Goal: Contribute content: Add original content to the website for others to see

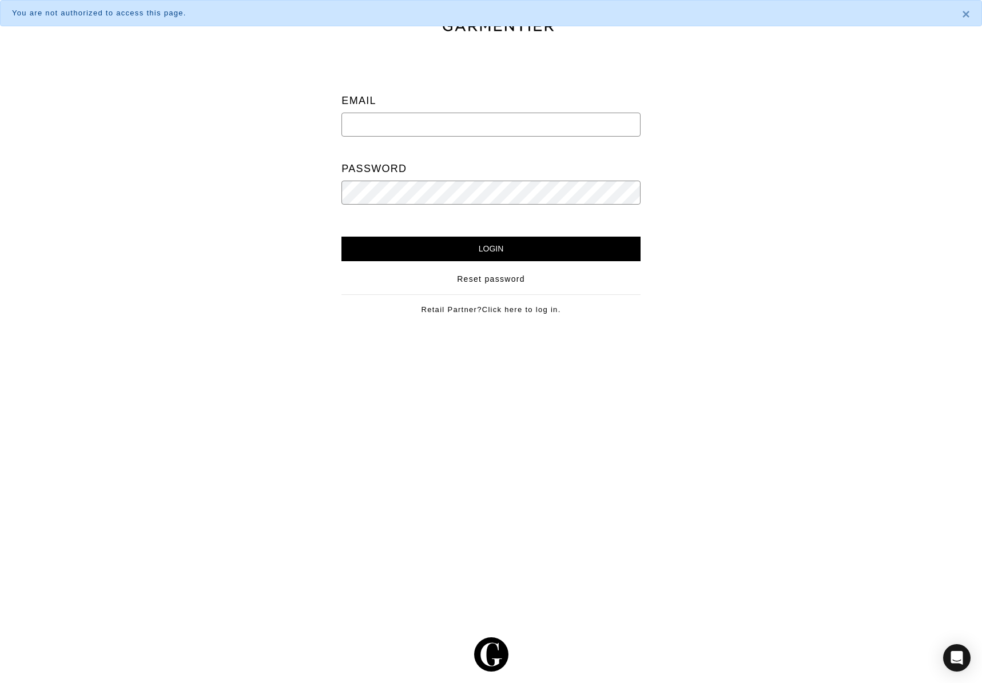
type input "[PERSON_NAME][EMAIL_ADDRESS][DOMAIN_NAME]"
click at [511, 246] on input "Login" at bounding box center [490, 249] width 299 height 25
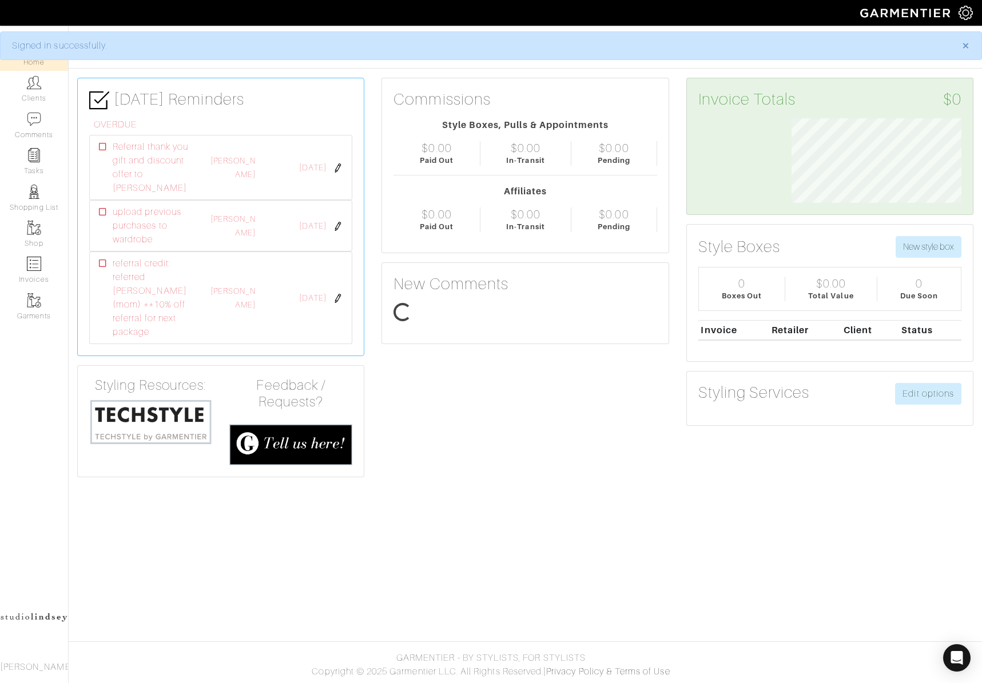
scroll to position [85, 187]
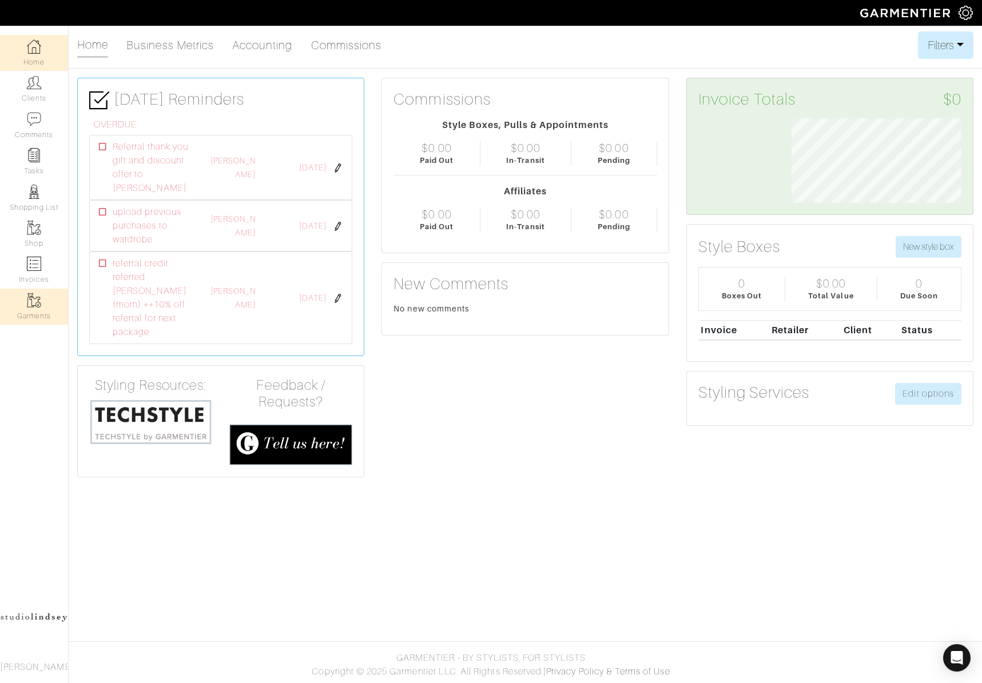
drag, startPoint x: 31, startPoint y: 318, endPoint x: 38, endPoint y: 316, distance: 7.2
click at [31, 318] on link "Garments" at bounding box center [34, 307] width 68 height 36
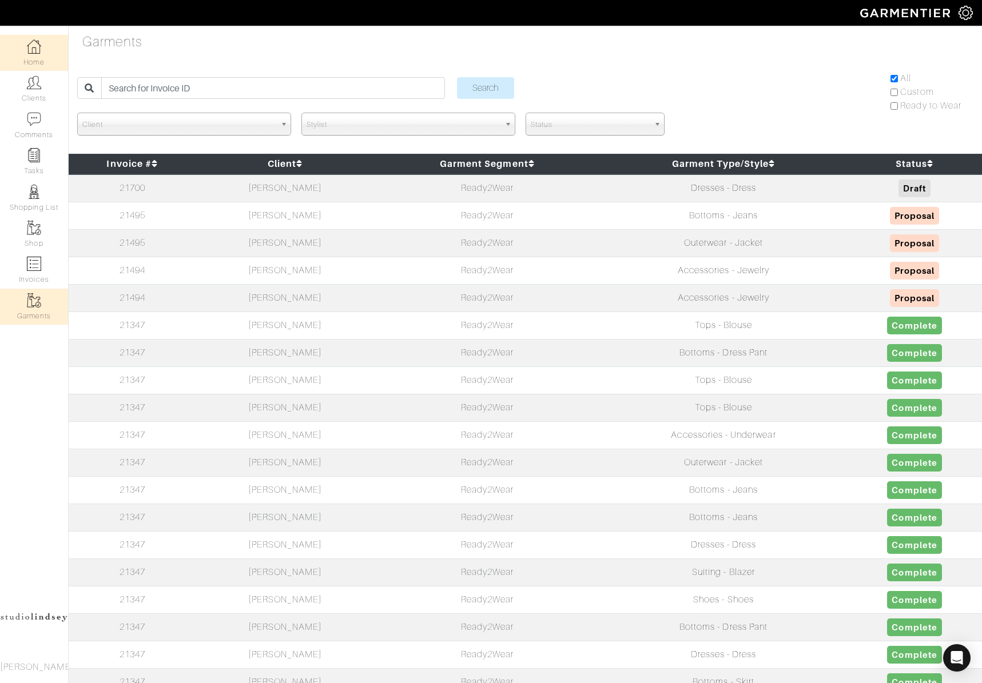
click at [31, 57] on link "Home" at bounding box center [34, 53] width 68 height 36
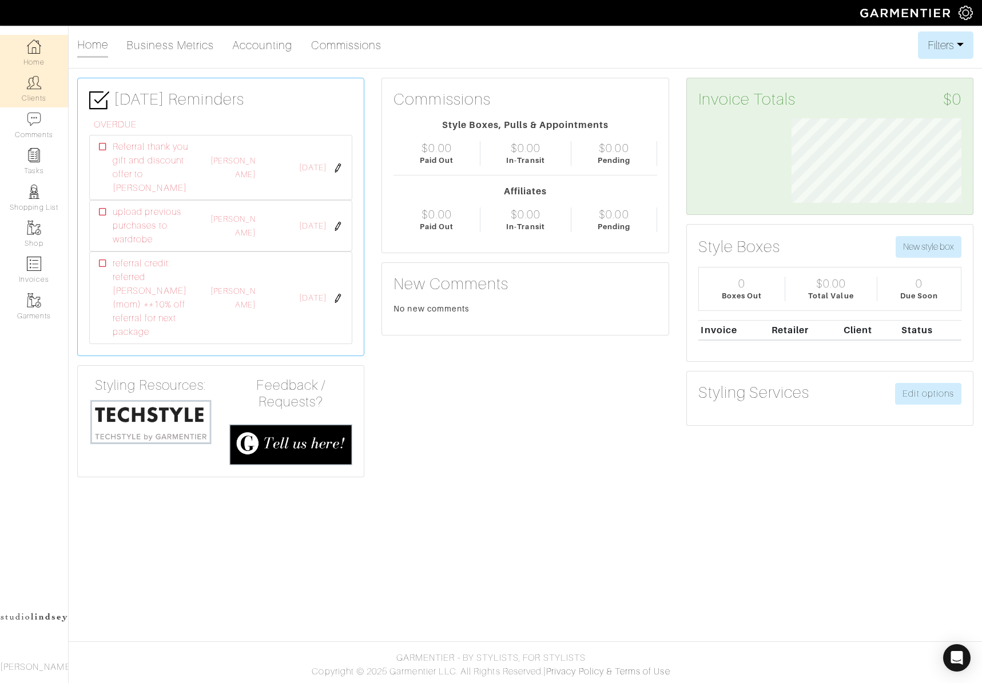
scroll to position [85, 187]
click at [35, 82] on img at bounding box center [34, 82] width 14 height 14
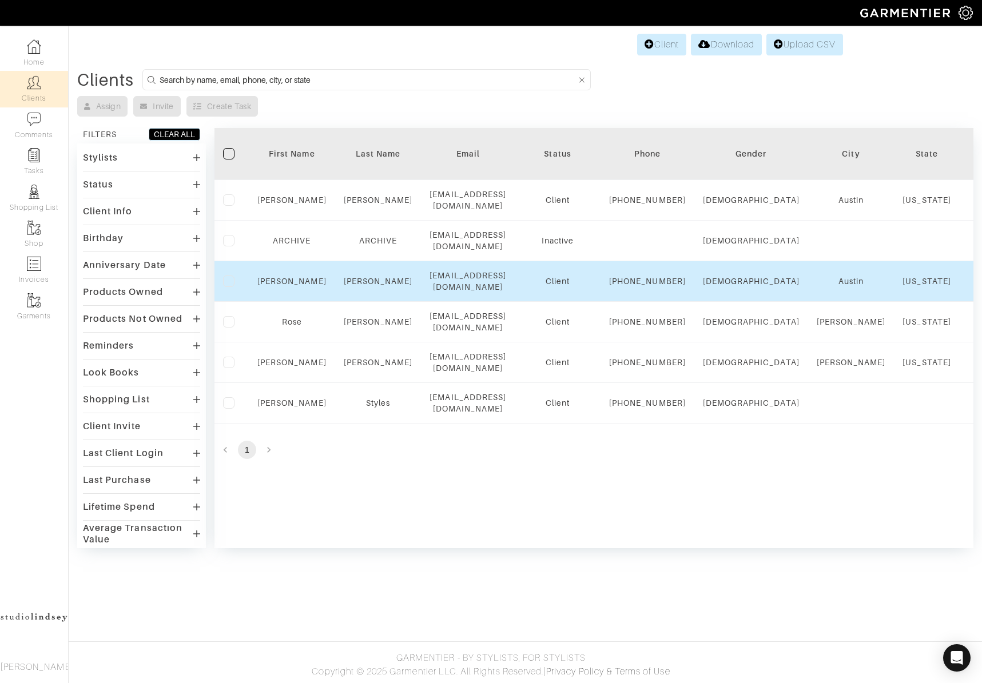
click at [257, 296] on td "Lindsey" at bounding box center [292, 281] width 86 height 41
click at [303, 286] on link "Lindsey" at bounding box center [291, 281] width 69 height 9
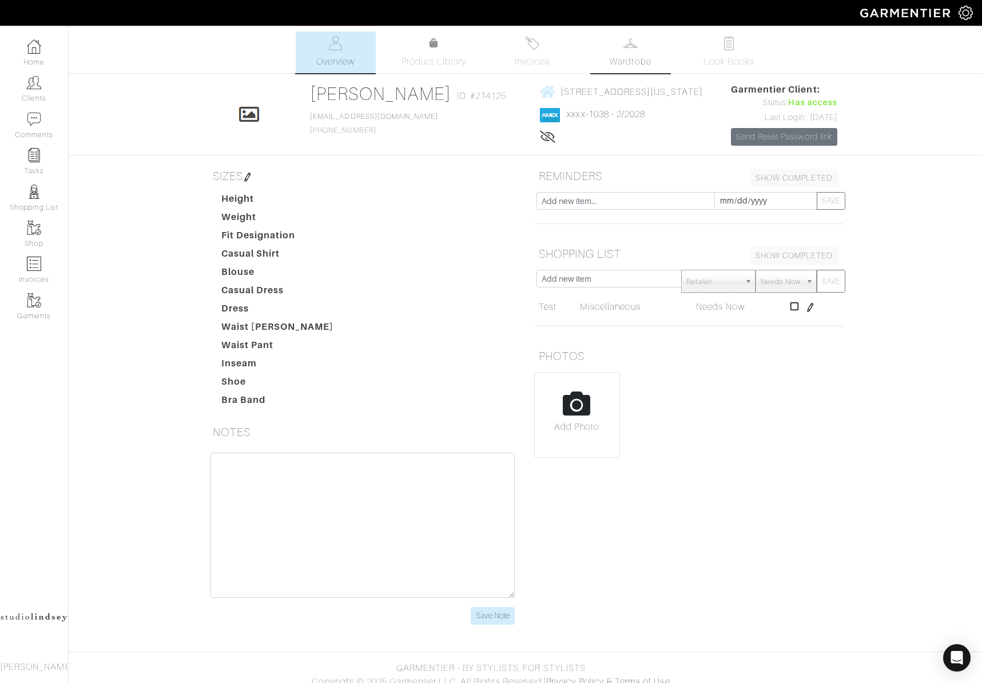
click at [628, 51] on link "Wardrobe" at bounding box center [631, 52] width 80 height 42
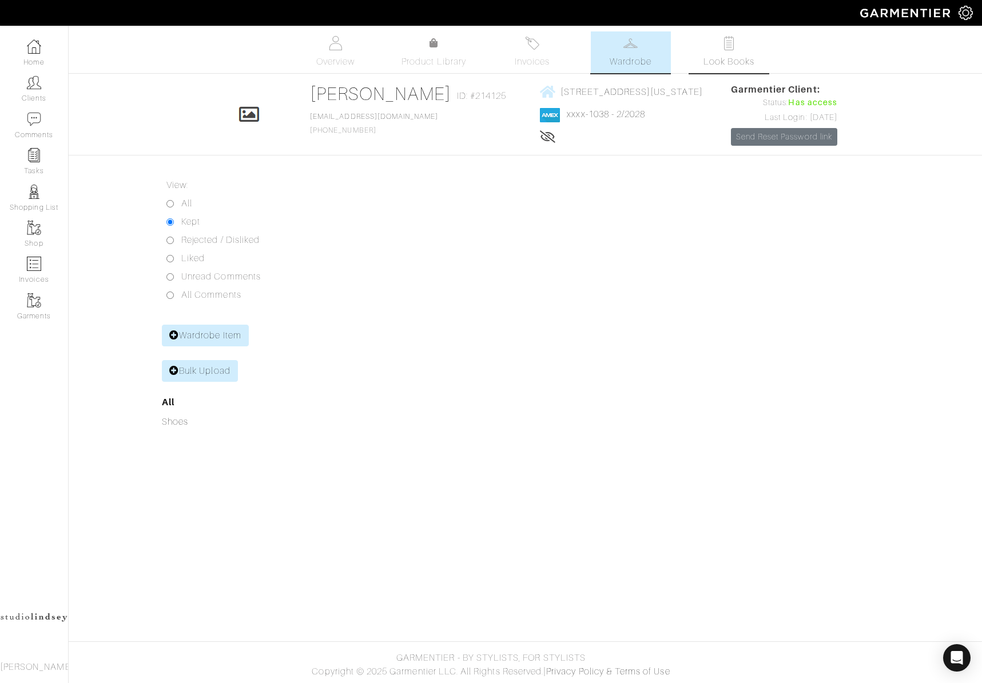
click at [717, 49] on link "Look Books" at bounding box center [729, 52] width 80 height 42
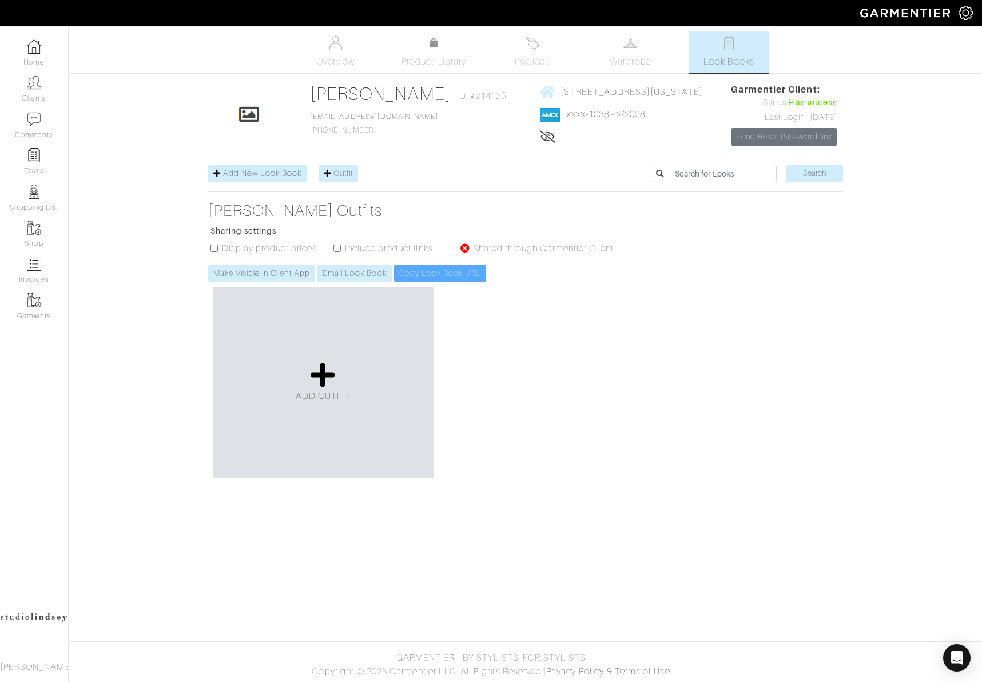
click at [140, 246] on div "Lindsey Hodges Look Books Overview Product Library Invoices Wardrobe Look Books…" at bounding box center [491, 256] width 982 height 451
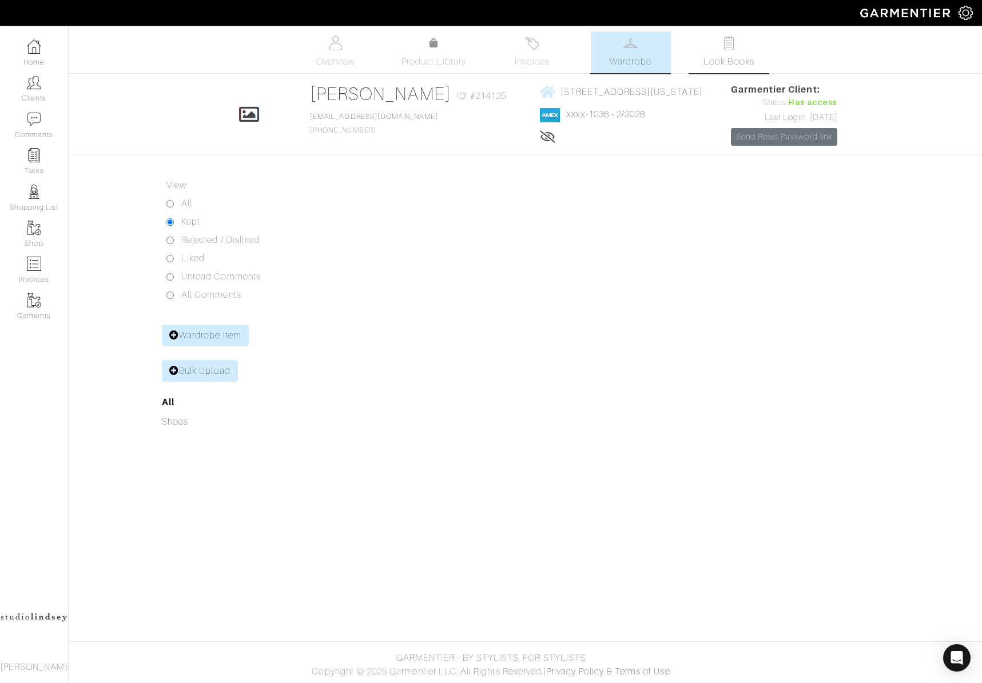
click at [709, 47] on link "Look Books" at bounding box center [729, 52] width 80 height 42
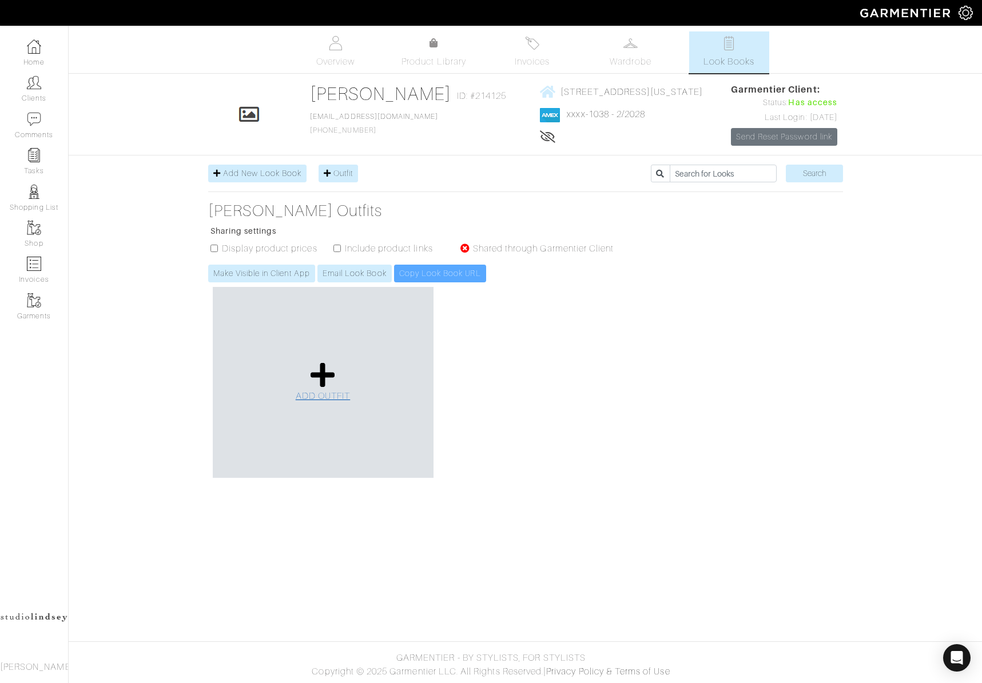
click at [321, 401] on span "ADD OUTFIT" at bounding box center [323, 396] width 55 height 10
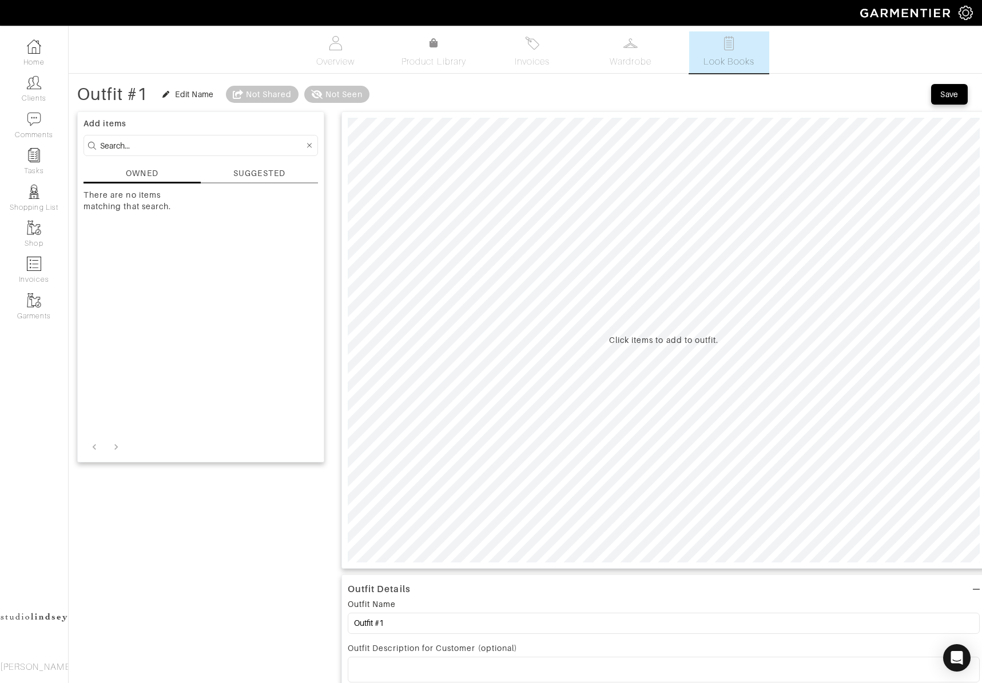
click at [156, 141] on input at bounding box center [202, 145] width 204 height 14
click at [262, 173] on div "SUGGESTED" at bounding box center [258, 174] width 51 height 12
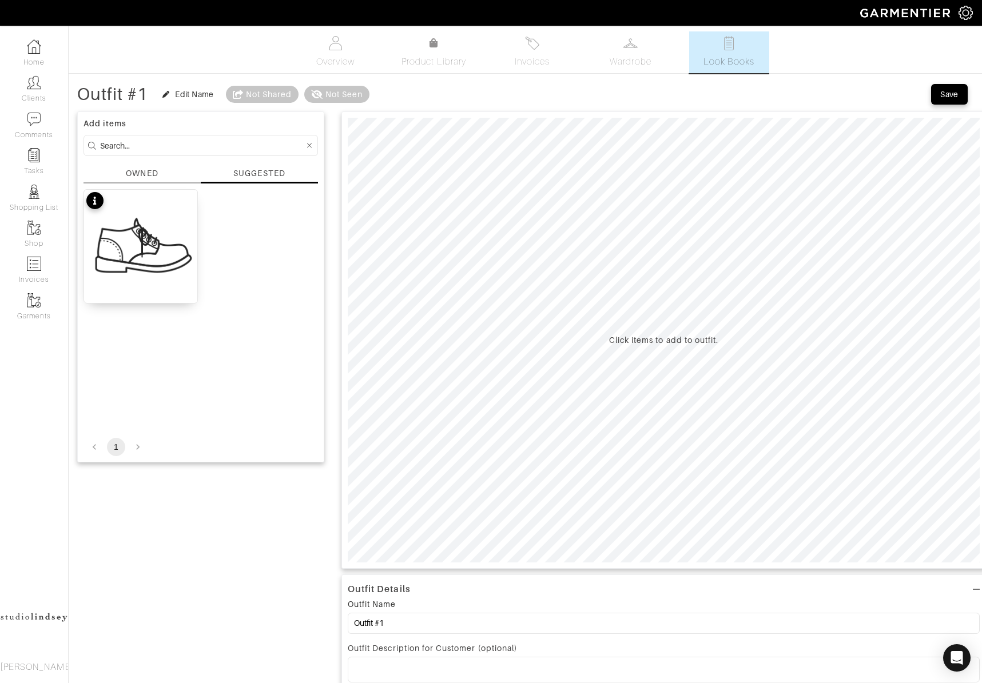
click at [308, 146] on icon at bounding box center [309, 146] width 5 height 8
click at [722, 48] on img at bounding box center [729, 43] width 14 height 14
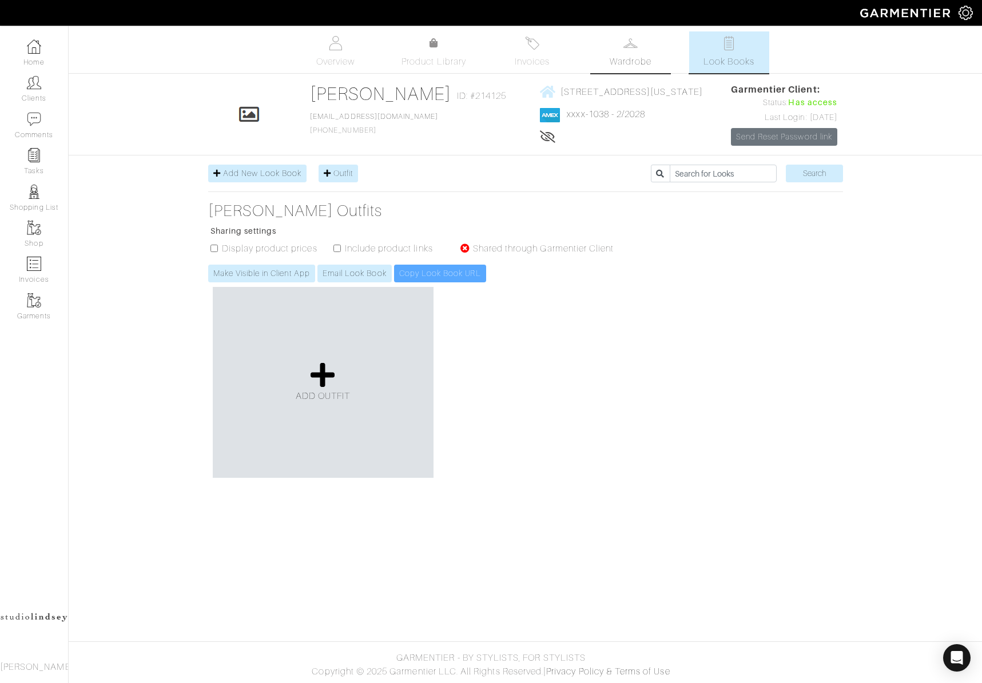
click at [627, 45] on img at bounding box center [630, 43] width 14 height 14
